Goal: Find specific page/section: Find specific page/section

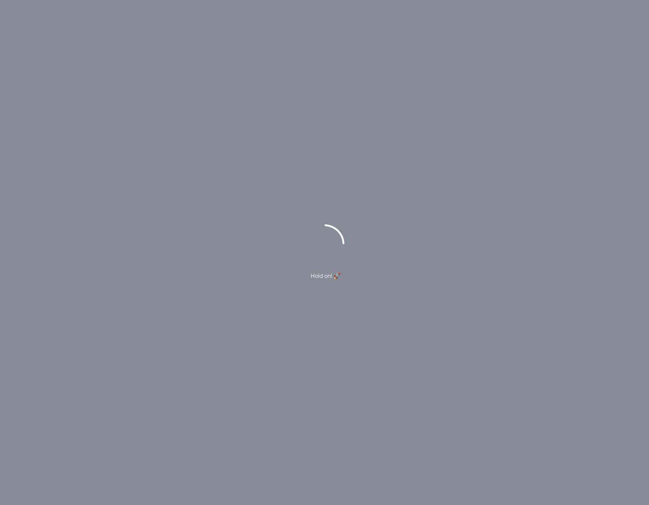
click at [265, 37] on div "Hold on! 🚀" at bounding box center [324, 252] width 649 height 505
click at [264, 35] on div "Hold on! 🚀" at bounding box center [324, 252] width 649 height 505
